Goal: Information Seeking & Learning: Learn about a topic

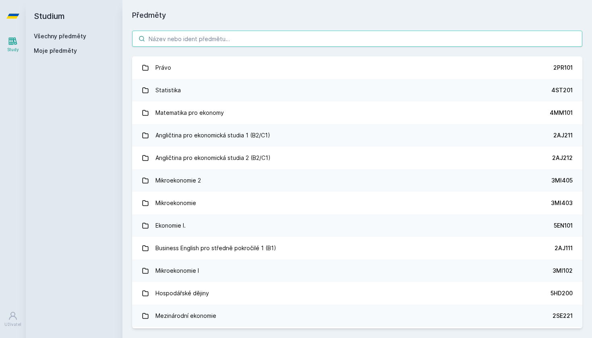
click at [200, 43] on input "search" at bounding box center [357, 39] width 450 height 16
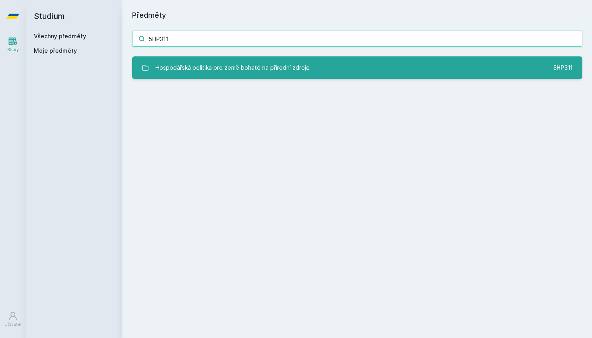
type input "5HP311"
click at [187, 67] on div "Hospodářská politika pro země bohaté na přírodní zdroje" at bounding box center [232, 68] width 154 height 16
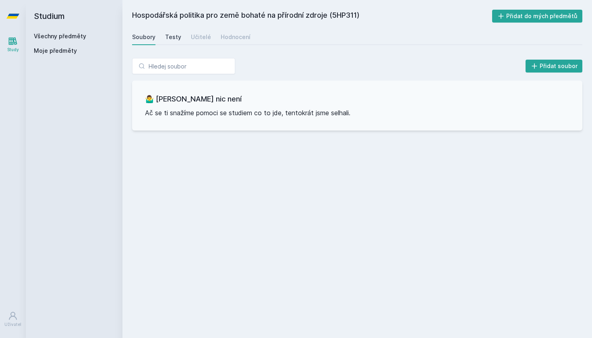
click at [172, 37] on div "Testy" at bounding box center [173, 37] width 16 height 8
click at [199, 38] on div "Učitelé" at bounding box center [201, 37] width 20 height 8
click at [236, 40] on div "Hodnocení" at bounding box center [236, 37] width 30 height 8
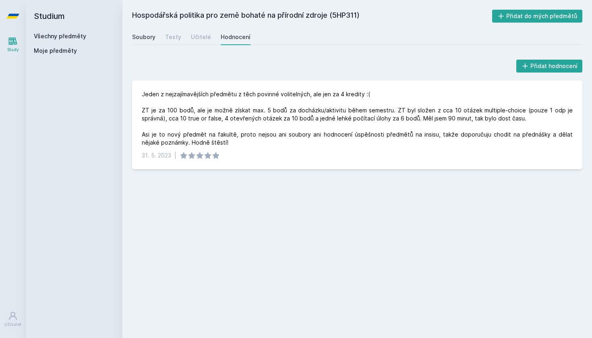
click at [149, 37] on div "Soubory" at bounding box center [143, 37] width 23 height 8
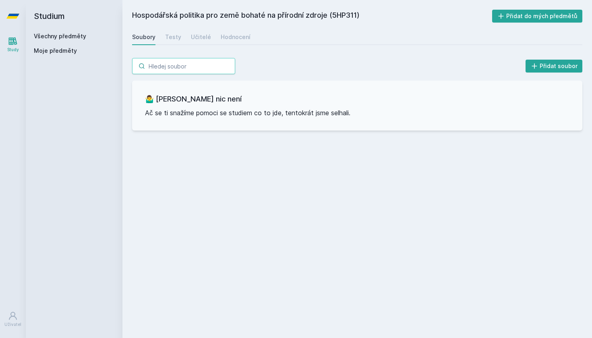
click at [178, 68] on input "search" at bounding box center [183, 66] width 103 height 16
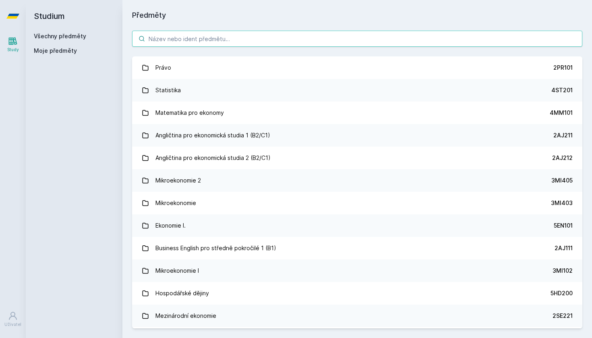
click at [171, 41] on input "search" at bounding box center [357, 39] width 450 height 16
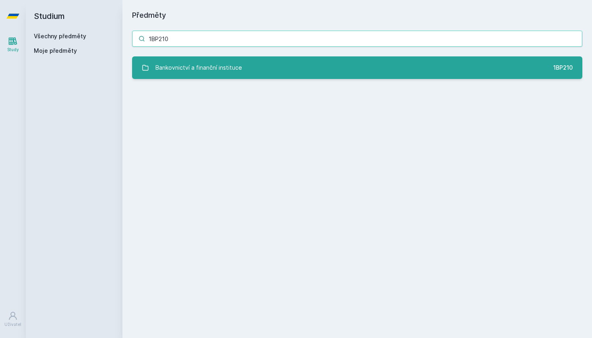
type input "1BP210"
click at [180, 66] on div "Bankovnictví a finanční instituce" at bounding box center [198, 68] width 87 height 16
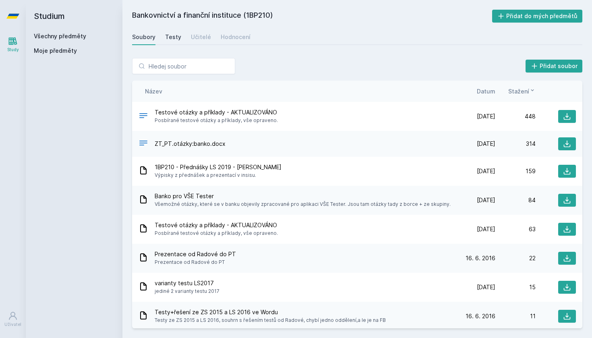
click at [174, 38] on div "Testy" at bounding box center [173, 37] width 16 height 8
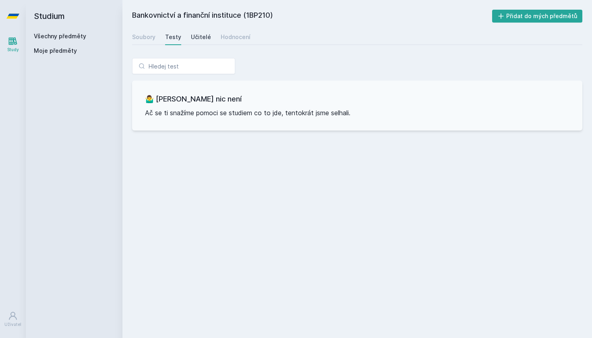
click at [197, 39] on div "Učitelé" at bounding box center [201, 37] width 20 height 8
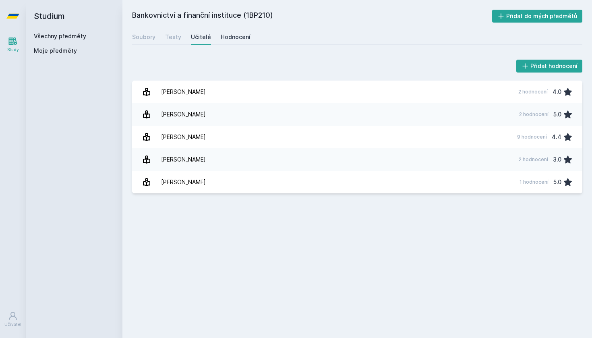
click at [232, 38] on div "Hodnocení" at bounding box center [236, 37] width 30 height 8
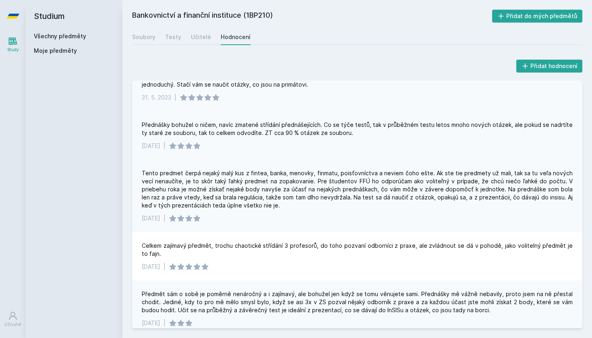
scroll to position [58, 0]
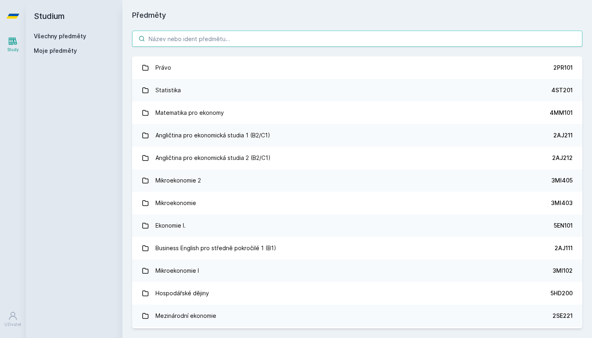
click at [199, 41] on input "search" at bounding box center [357, 39] width 450 height 16
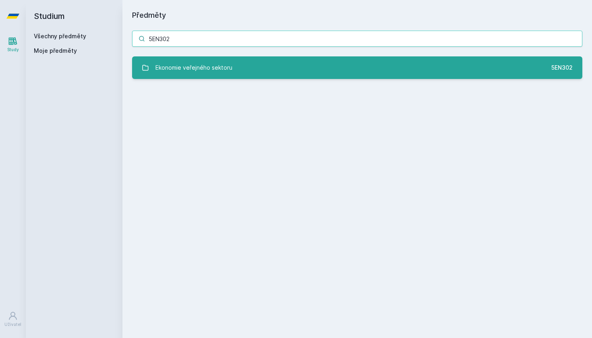
type input "5EN302"
click at [279, 61] on link "Ekonomie veřejného sektoru 5EN302" at bounding box center [357, 67] width 450 height 23
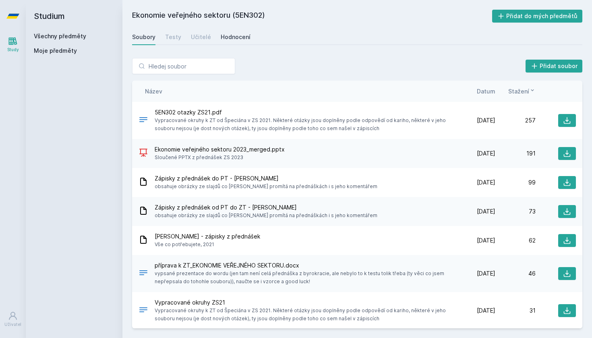
click at [239, 39] on div "Hodnocení" at bounding box center [236, 37] width 30 height 8
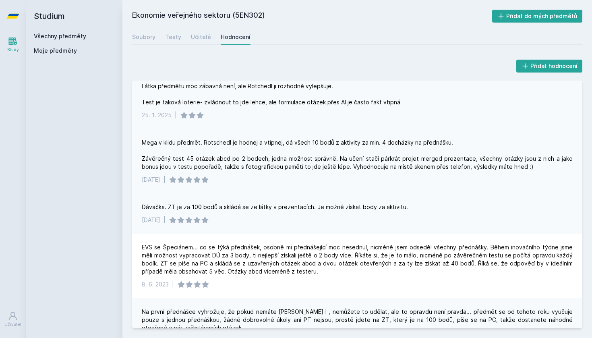
scroll to position [83, 0]
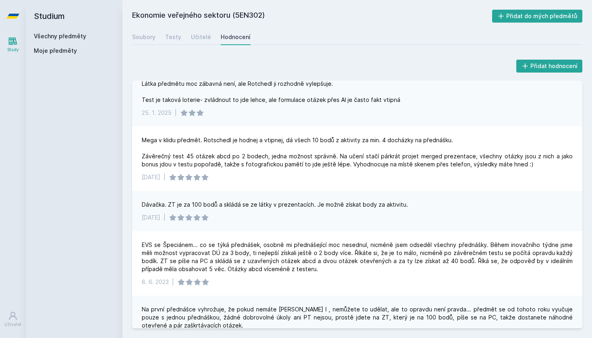
click at [448, 223] on div "Dávačka. ZT je za 100 bodů a skládá se ze látky v prezentacích. Je možně získat…" at bounding box center [357, 211] width 450 height 40
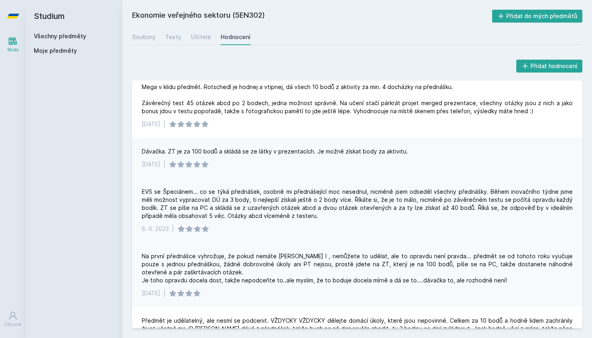
scroll to position [137, 0]
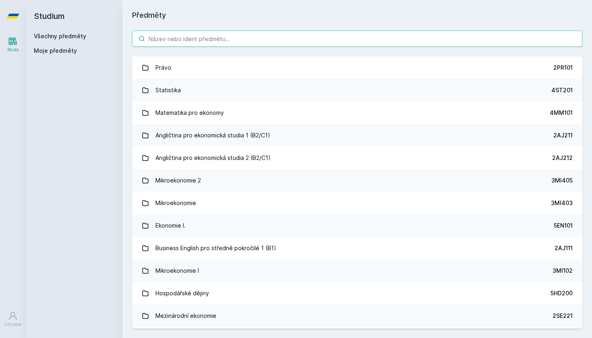
click at [190, 43] on input "search" at bounding box center [357, 39] width 450 height 16
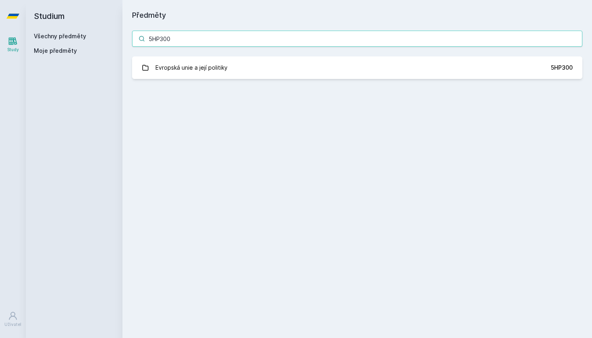
type input "5HP300"
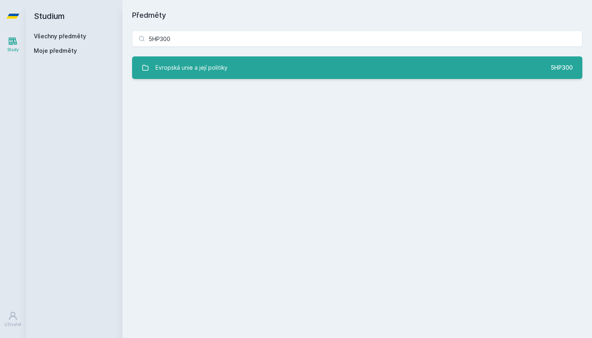
click at [174, 72] on div "Evropská unie a její politiky" at bounding box center [191, 68] width 72 height 16
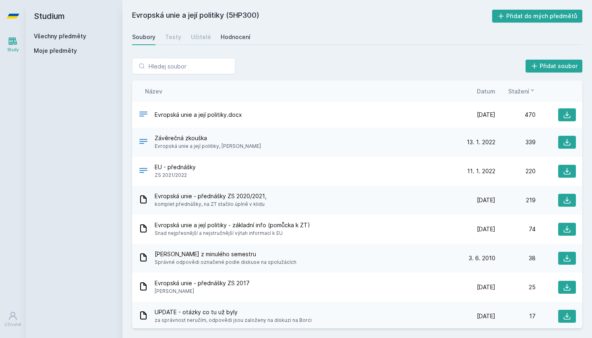
click at [222, 34] on div "Hodnocení" at bounding box center [236, 37] width 30 height 8
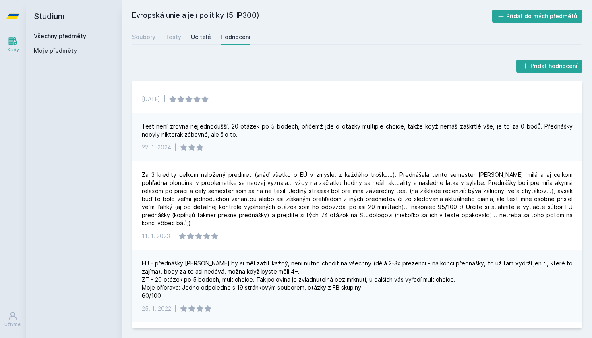
click at [200, 37] on div "Učitelé" at bounding box center [201, 37] width 20 height 8
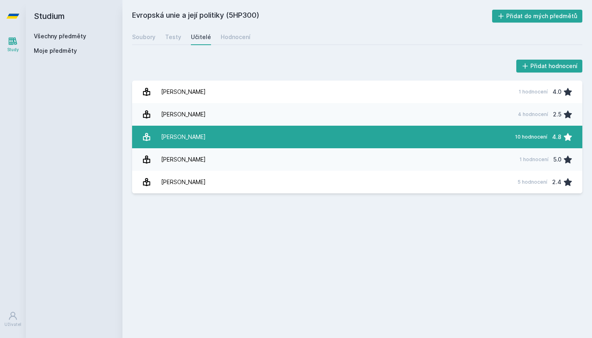
click at [214, 140] on link "[PERSON_NAME] 10 hodnocení 4.8" at bounding box center [357, 137] width 450 height 23
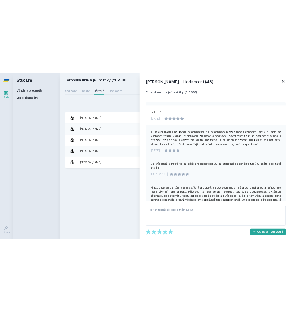
scroll to position [127, 0]
